Goal: Information Seeking & Learning: Check status

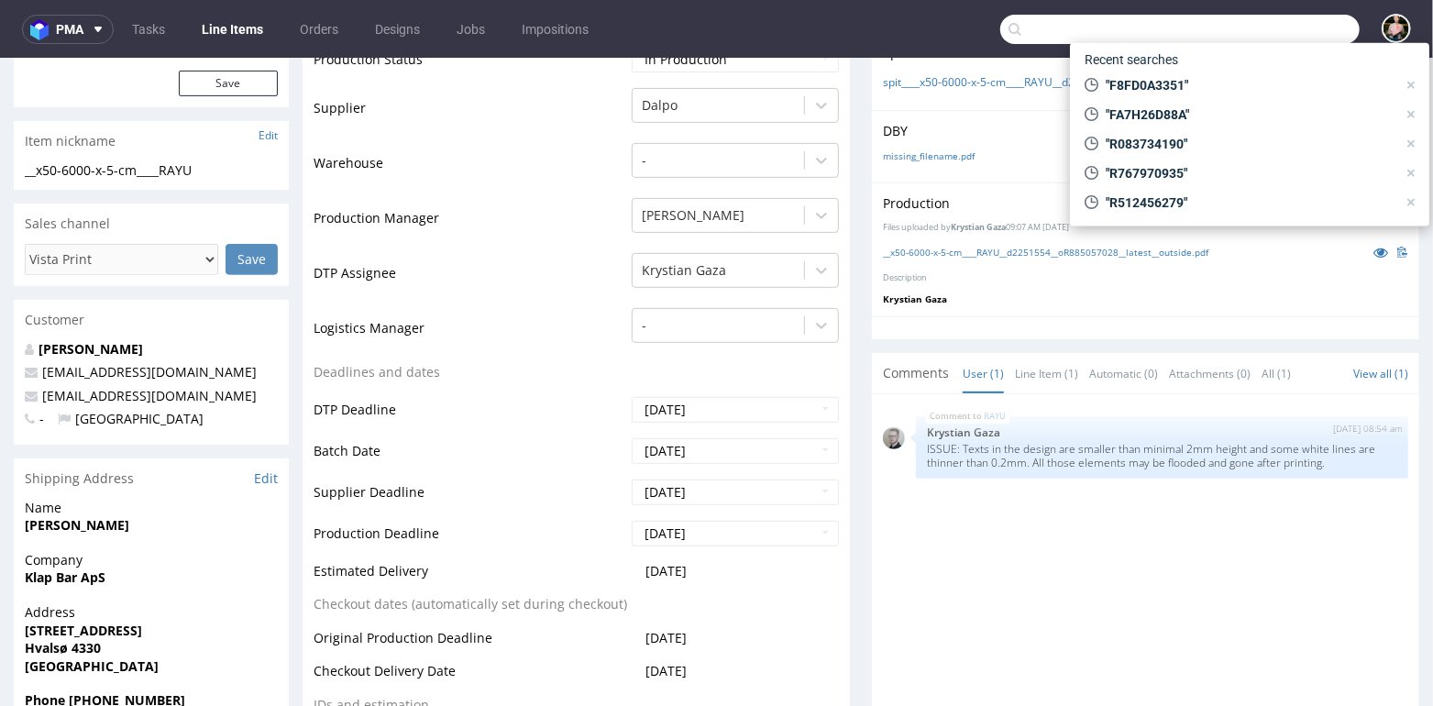
scroll to position [5, 0]
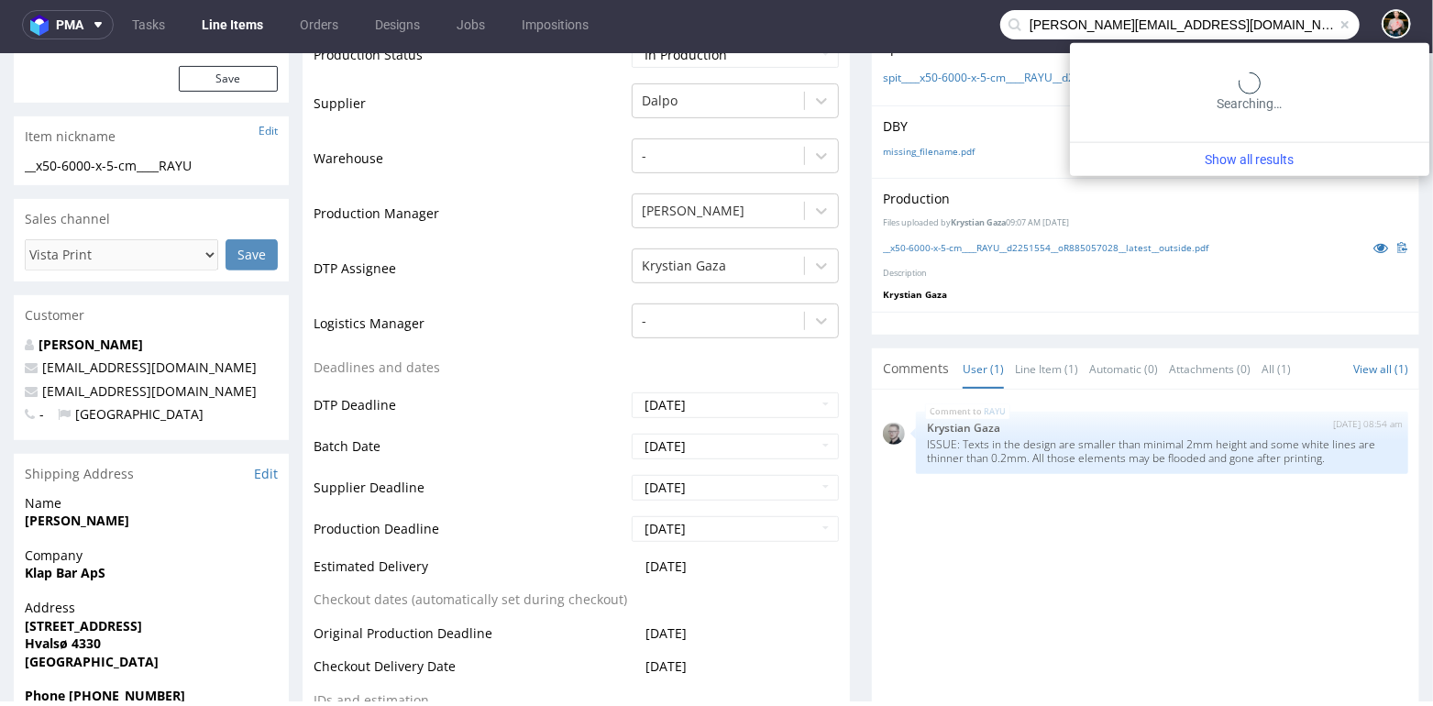
type input "[PERSON_NAME][EMAIL_ADDRESS][DOMAIN_NAME]"
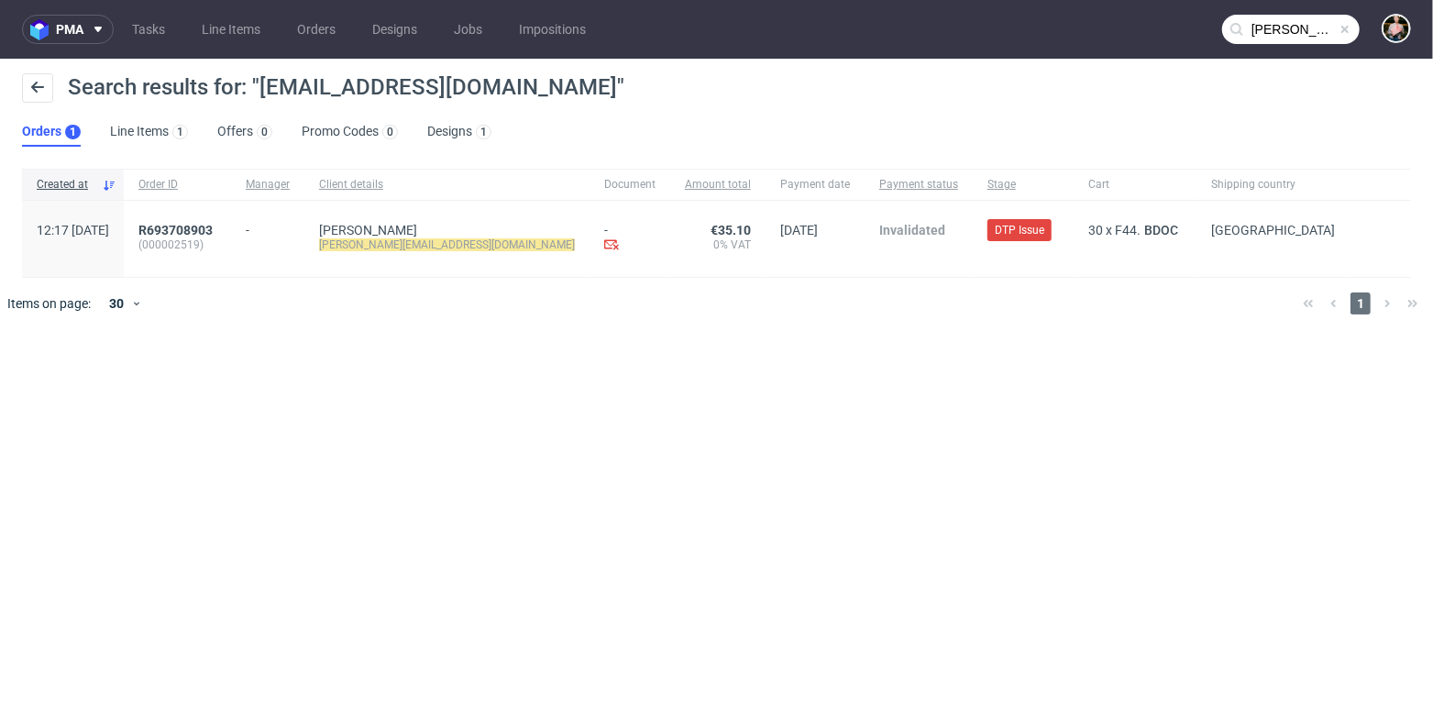
click at [1350, 24] on span at bounding box center [1345, 29] width 15 height 15
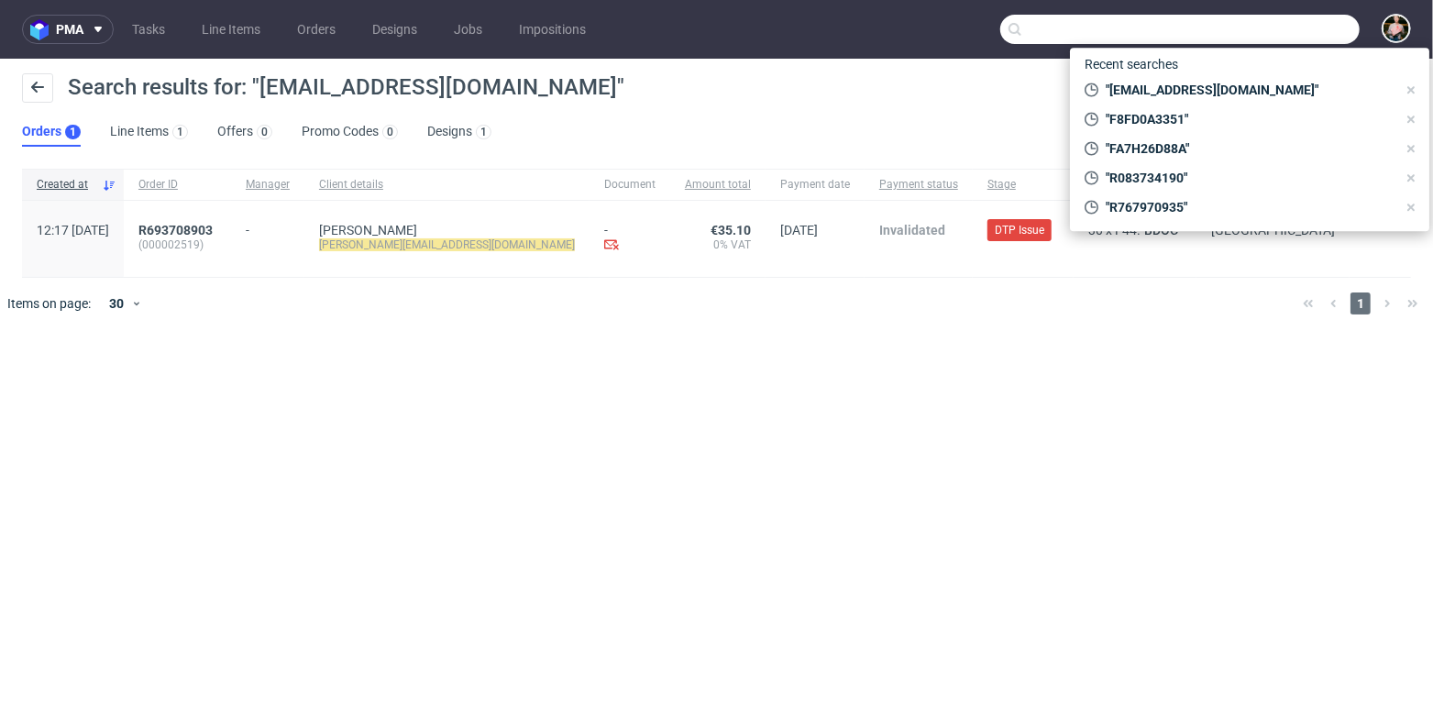
click at [1322, 25] on input "text" at bounding box center [1179, 29] width 359 height 29
paste input "[DATE][EMAIL_ADDRESS][DOMAIN_NAME]"
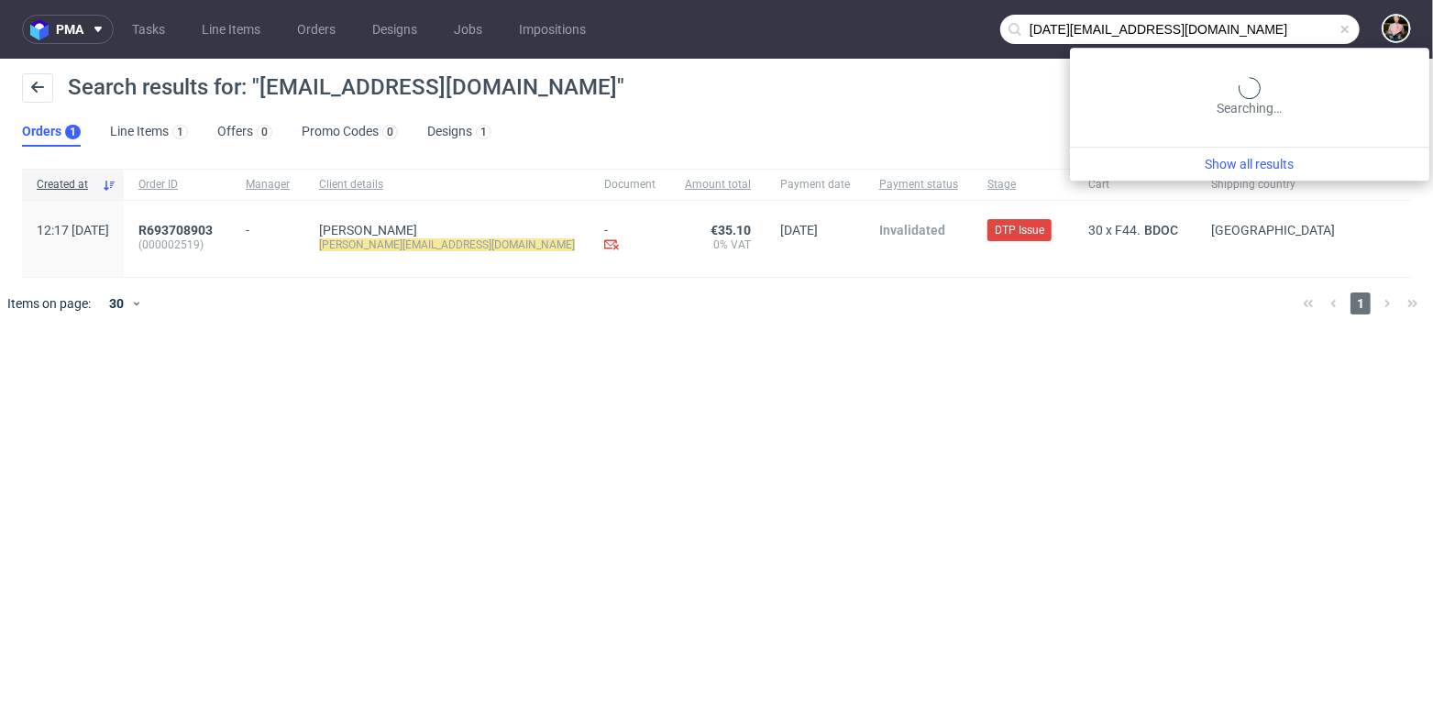
type input "[DATE][EMAIL_ADDRESS][DOMAIN_NAME]"
